Goal: Find specific page/section: Find specific page/section

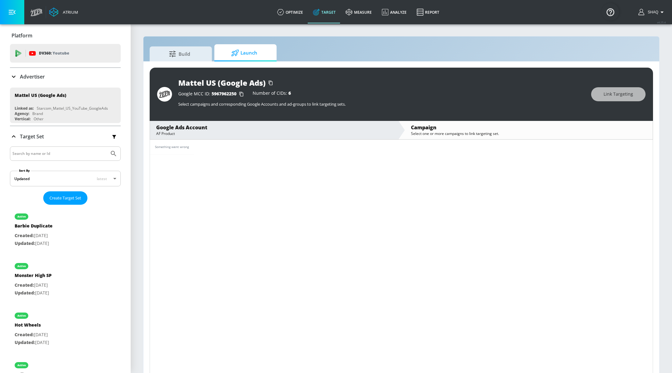
scroll to position [8, 0]
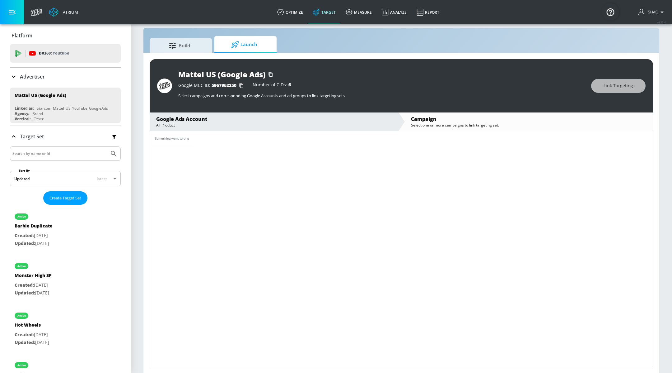
click at [252, 144] on div "Something went wrong" at bounding box center [401, 138] width 503 height 15
click at [184, 141] on td "Something went wrong" at bounding box center [172, 138] width 44 height 15
click at [218, 85] on span "5967962250" at bounding box center [224, 85] width 25 height 6
copy span "5967962250"
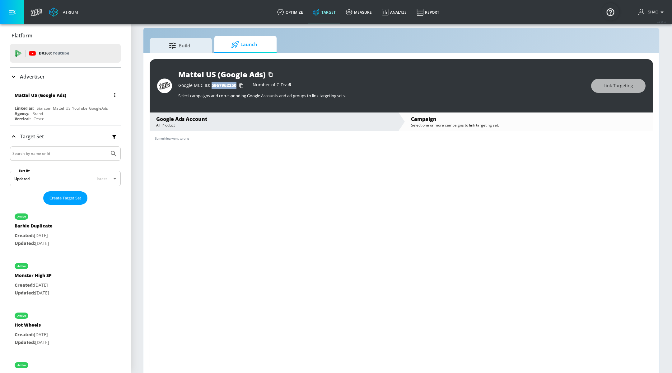
click at [63, 100] on div "Mattel US (Google Ads)" at bounding box center [67, 94] width 105 height 15
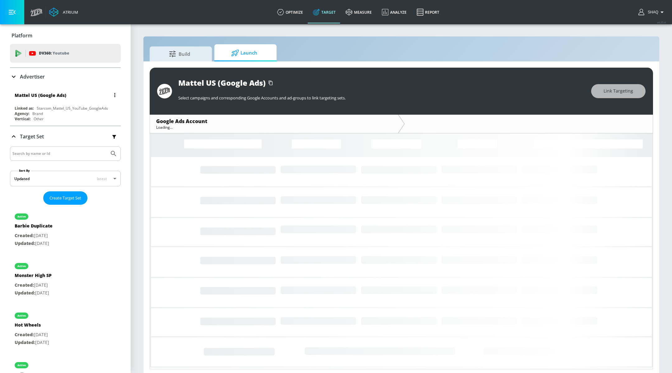
scroll to position [2, 0]
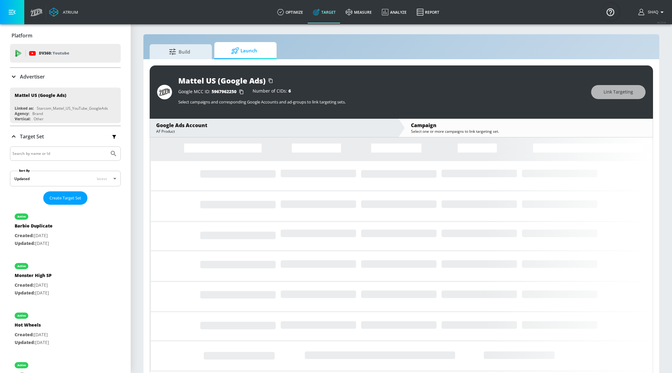
click at [168, 130] on div "AF Product" at bounding box center [274, 131] width 236 height 5
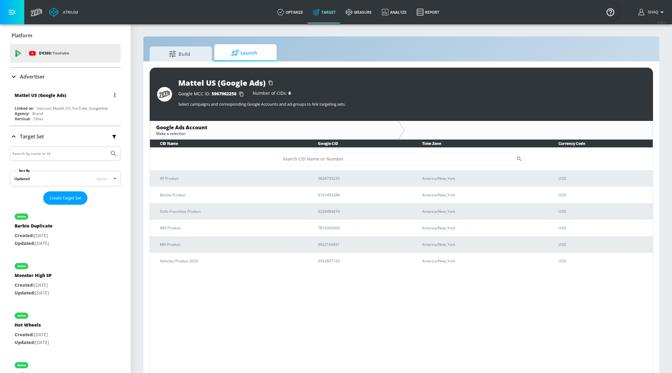
click at [40, 100] on div "Mattel US (Google Ads)" at bounding box center [67, 94] width 105 height 15
click at [68, 95] on div "Mattel US (Google Ads)" at bounding box center [67, 94] width 105 height 15
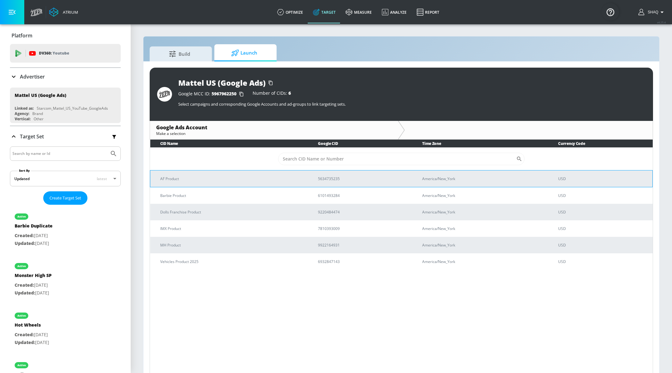
click at [175, 180] on p "AF Product" at bounding box center [231, 178] width 143 height 7
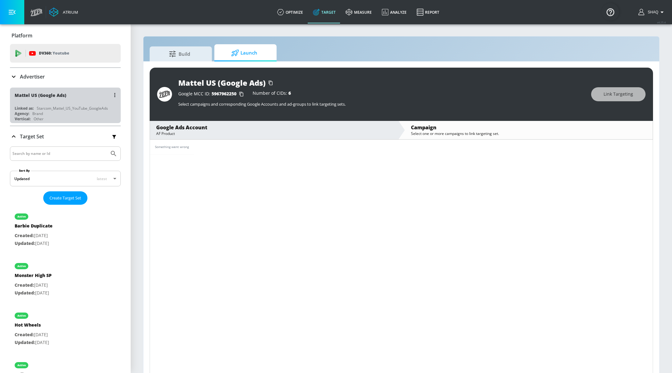
click at [73, 90] on div "Mattel US (Google Ads)" at bounding box center [67, 94] width 105 height 15
click at [70, 98] on div "Mattel US (Google Ads)" at bounding box center [67, 94] width 105 height 15
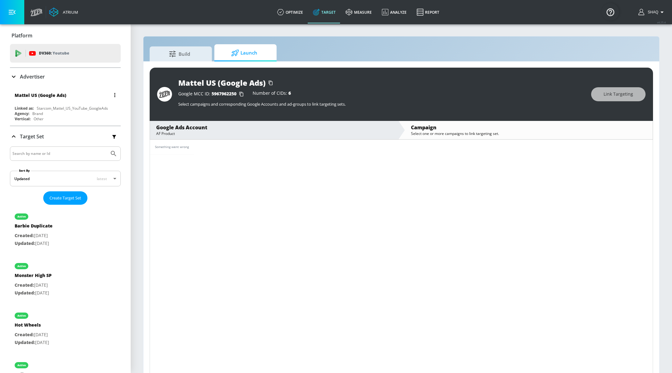
click at [70, 98] on div "Mattel US (Google Ads)" at bounding box center [67, 94] width 105 height 15
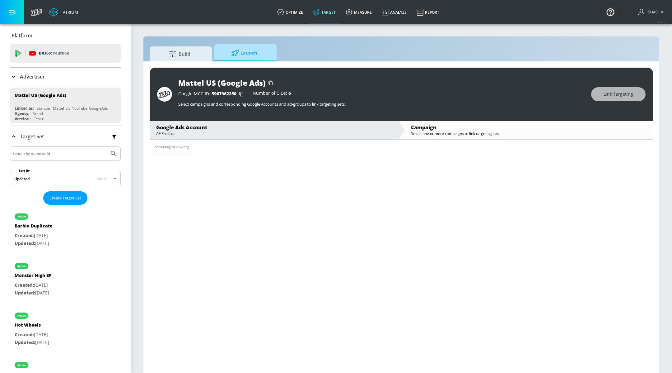
click at [238, 57] on span "Launch" at bounding box center [244, 52] width 47 height 15
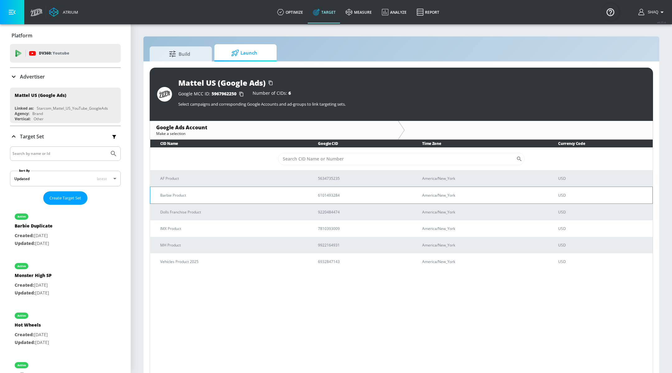
click at [178, 195] on p "Barbie Product" at bounding box center [231, 195] width 143 height 7
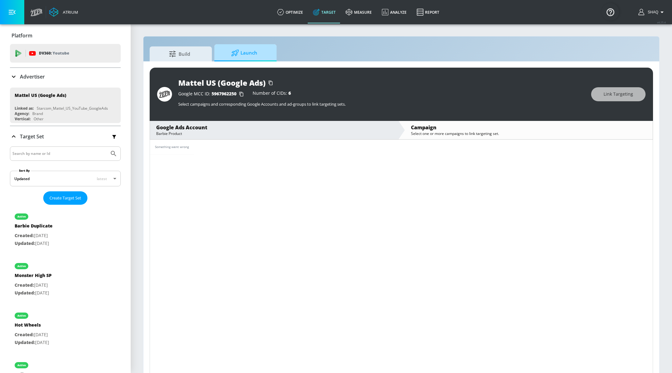
click at [258, 46] on span "Launch" at bounding box center [244, 52] width 47 height 15
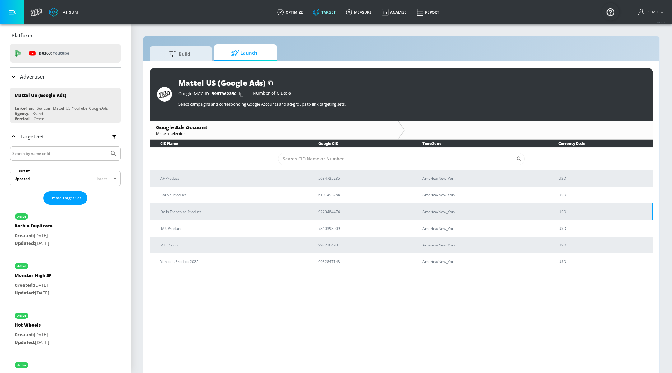
click at [185, 210] on p "Dolls Franchise Product" at bounding box center [231, 211] width 143 height 7
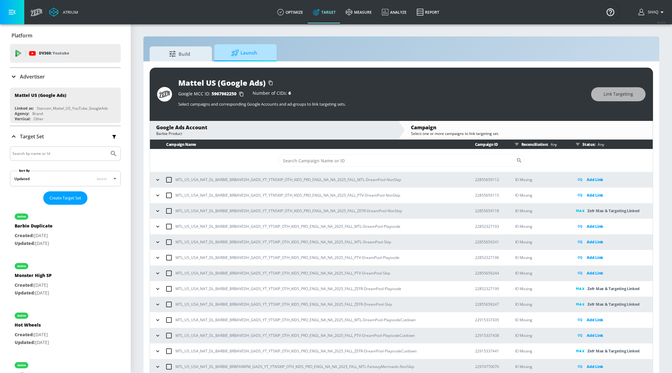
click at [251, 50] on span "Launch" at bounding box center [244, 52] width 47 height 15
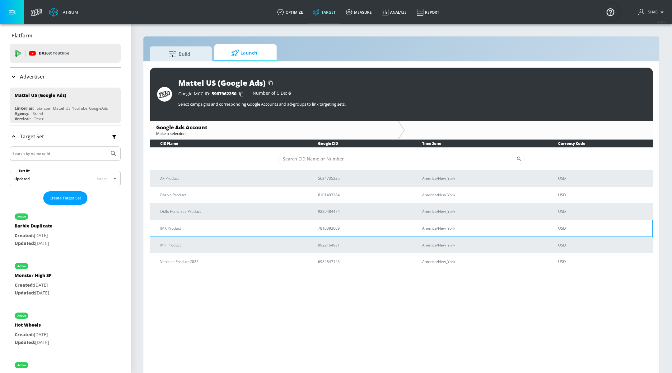
click at [179, 225] on p "IMX Product" at bounding box center [231, 228] width 143 height 7
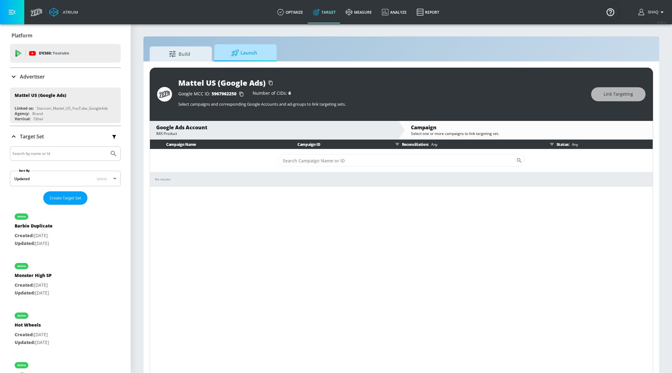
click at [259, 55] on span "Launch" at bounding box center [244, 52] width 47 height 15
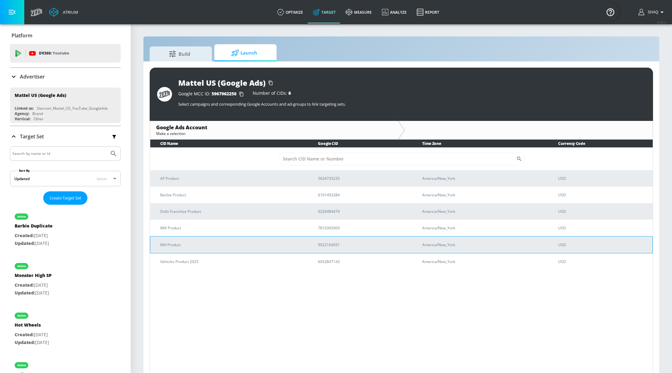
click at [187, 247] on p "MH Product" at bounding box center [231, 244] width 143 height 7
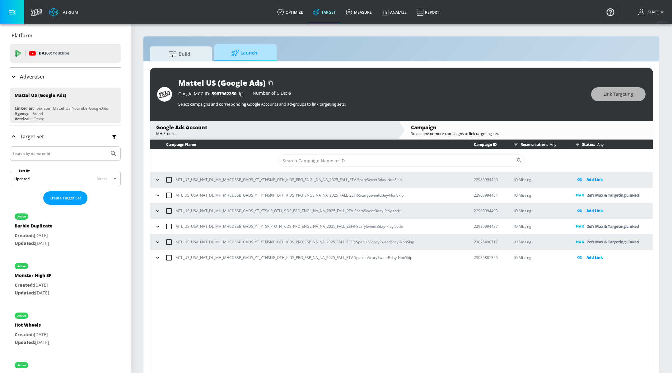
click at [241, 55] on span "Launch" at bounding box center [244, 52] width 47 height 15
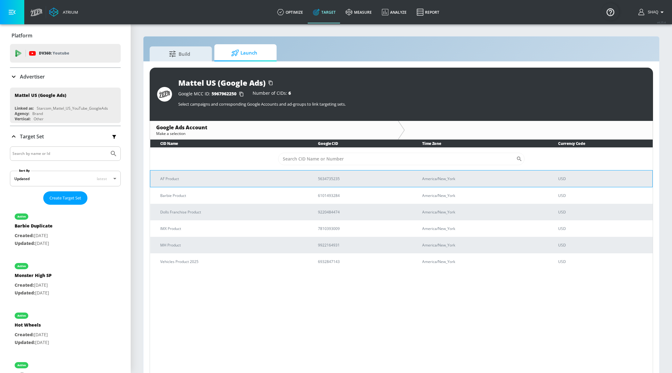
click at [167, 173] on td "AF Product" at bounding box center [229, 178] width 158 height 17
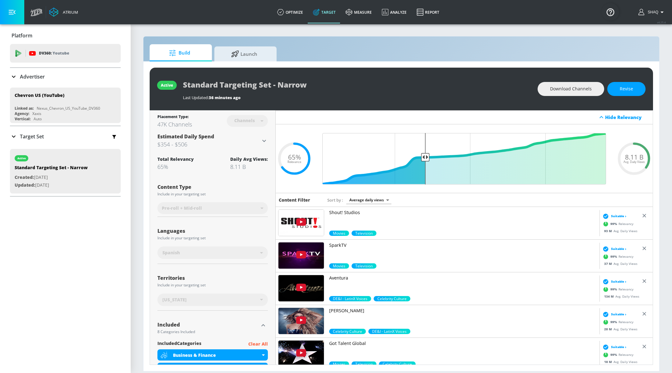
scroll to position [144, 0]
